Goal: Task Accomplishment & Management: Complete application form

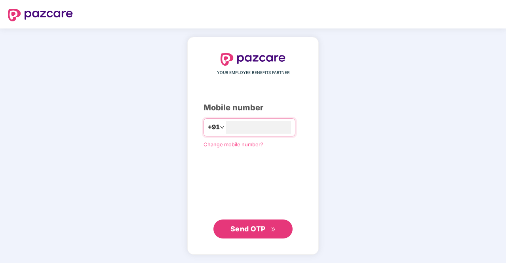
type input "**********"
click at [255, 229] on span "Send OTP" at bounding box center [247, 229] width 35 height 8
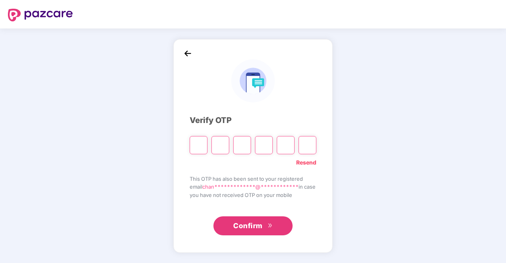
type input "*"
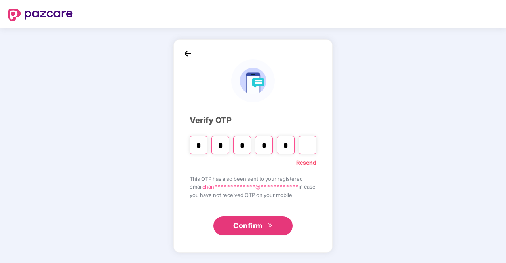
type input "*"
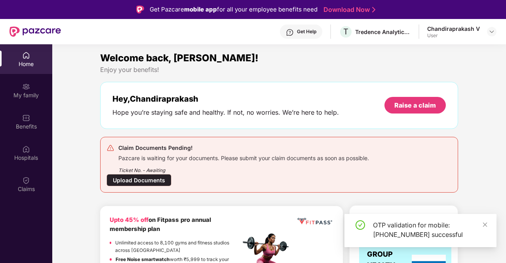
click at [158, 180] on div "Upload Documents" at bounding box center [139, 180] width 65 height 12
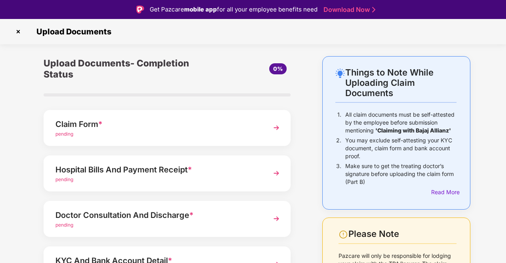
click at [222, 126] on div "Claim Form *" at bounding box center [157, 124] width 205 height 13
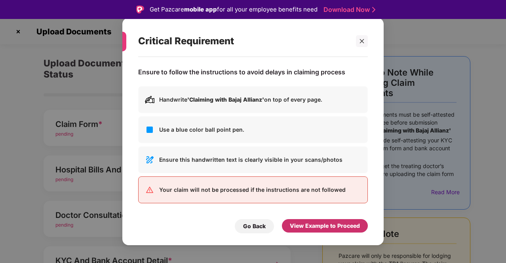
click at [337, 228] on div "View Example to Proceed" at bounding box center [325, 226] width 70 height 9
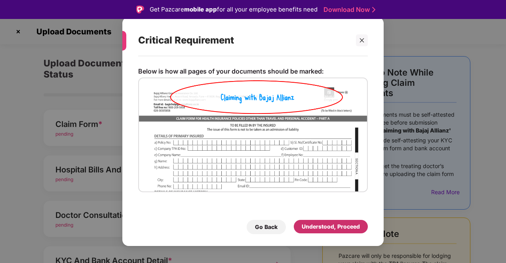
click at [337, 228] on div "Understood, Proceed" at bounding box center [331, 227] width 58 height 9
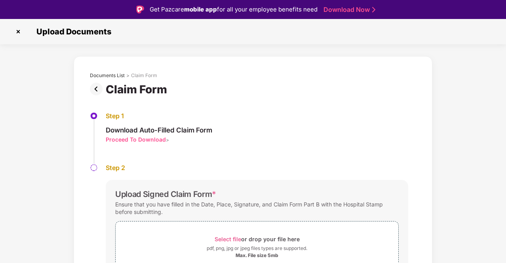
scroll to position [42, 0]
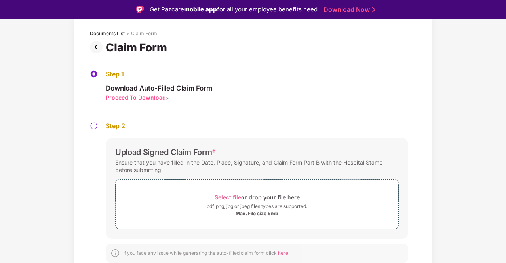
click at [95, 129] on img at bounding box center [94, 126] width 8 height 8
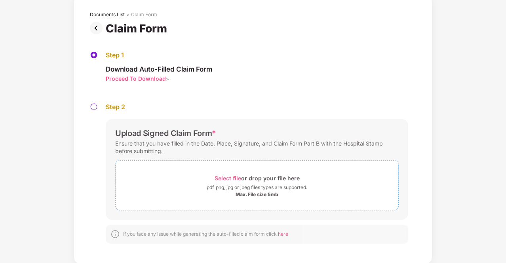
click at [238, 179] on span "Select file" at bounding box center [228, 178] width 27 height 7
click at [231, 175] on span "Select file" at bounding box center [228, 178] width 27 height 7
click at [232, 171] on span "Select file or drop your file here pdf, png, jpg or jpeg files types are suppor…" at bounding box center [257, 186] width 283 height 38
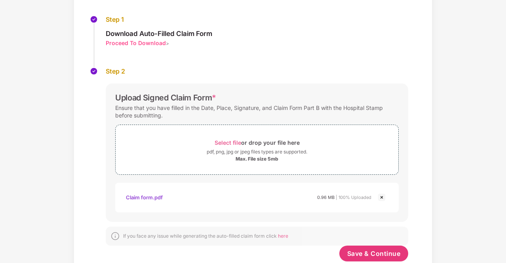
scroll to position [91, 0]
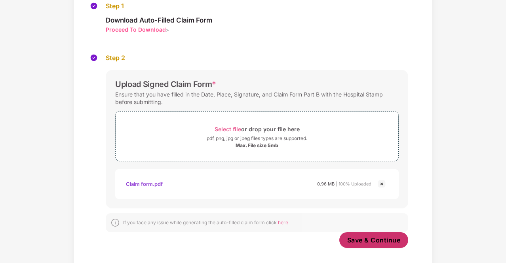
click at [361, 234] on button "Save & Continue" at bounding box center [373, 240] width 69 height 16
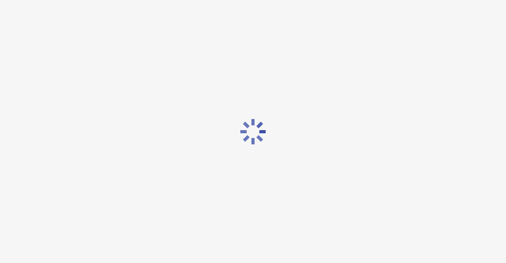
scroll to position [0, 0]
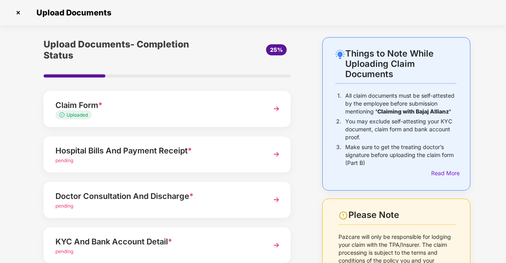
click at [269, 150] on img at bounding box center [276, 154] width 14 height 14
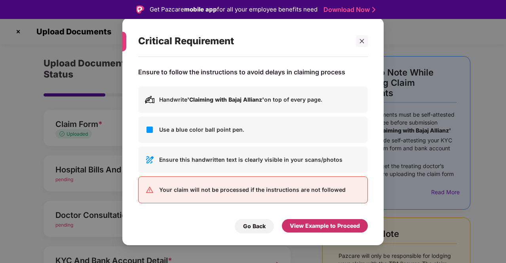
click at [315, 222] on div "View Example to Proceed" at bounding box center [325, 226] width 70 height 9
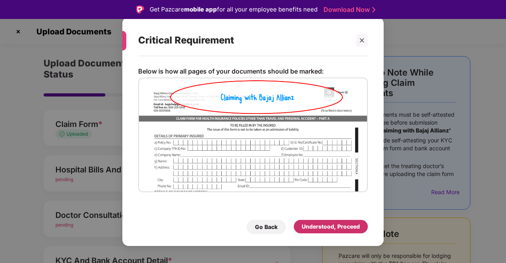
click at [315, 223] on div "Understood, Proceed" at bounding box center [331, 227] width 58 height 9
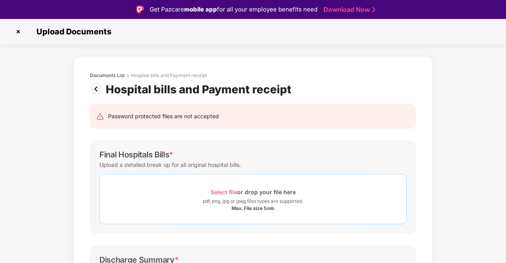
click at [232, 189] on span "Select file" at bounding box center [224, 192] width 27 height 7
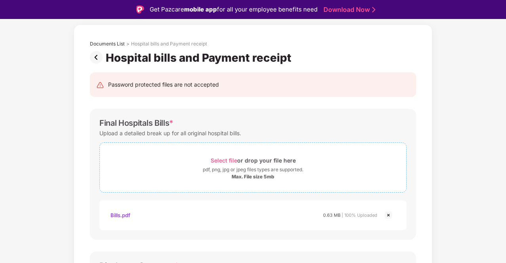
scroll to position [30, 0]
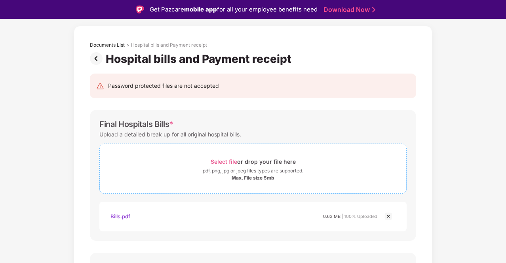
click at [228, 159] on span "Select file" at bounding box center [224, 161] width 27 height 7
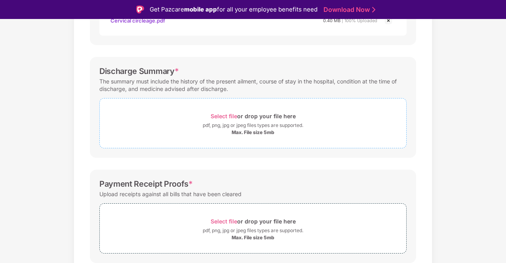
scroll to position [339, 0]
click at [229, 112] on div "Select file or drop your file here" at bounding box center [253, 117] width 85 height 11
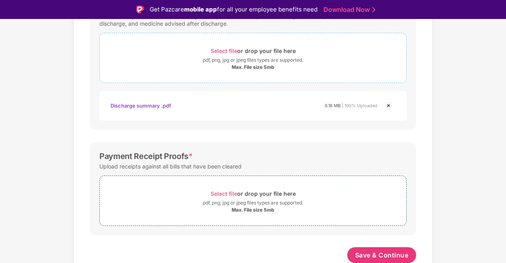
scroll to position [405, 0]
click at [234, 190] on span "Select file" at bounding box center [224, 193] width 27 height 7
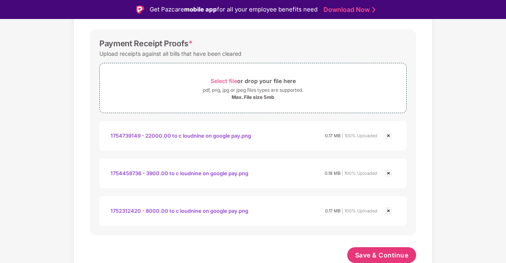
scroll to position [19, 0]
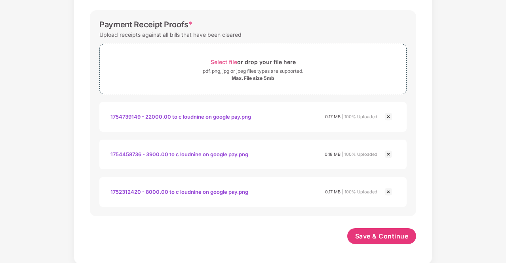
click at [385, 233] on span "Save & Continue" at bounding box center [381, 236] width 53 height 9
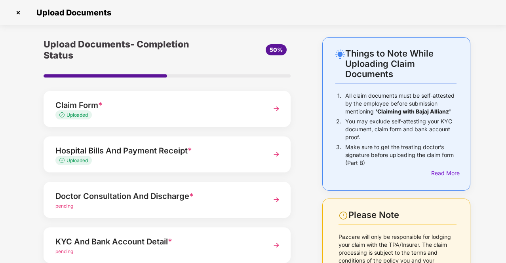
click at [277, 198] on img at bounding box center [276, 200] width 14 height 14
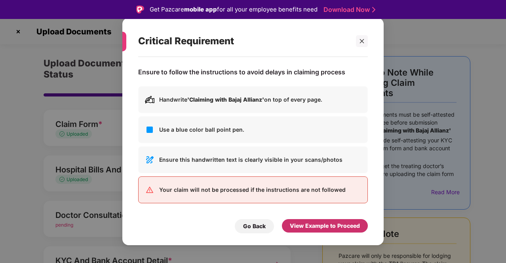
click at [316, 223] on div "View Example to Proceed" at bounding box center [325, 226] width 70 height 9
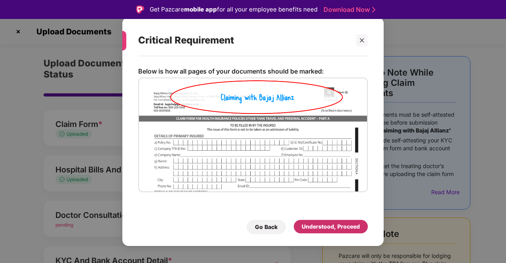
click at [316, 223] on div "Understood, Proceed" at bounding box center [331, 227] width 58 height 9
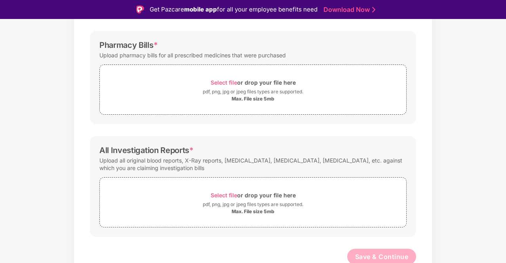
scroll to position [217, 0]
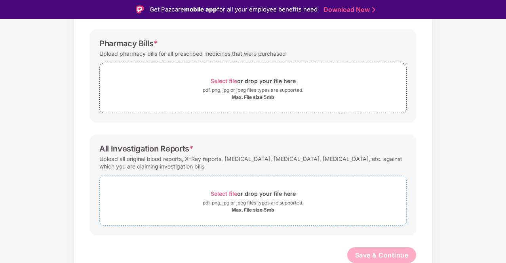
click at [229, 190] on span "Select file" at bounding box center [224, 193] width 27 height 7
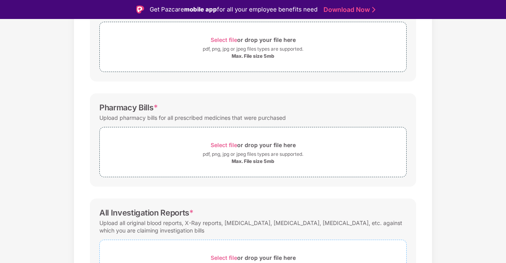
scroll to position [152, 0]
click at [234, 142] on span "Select file" at bounding box center [224, 145] width 27 height 7
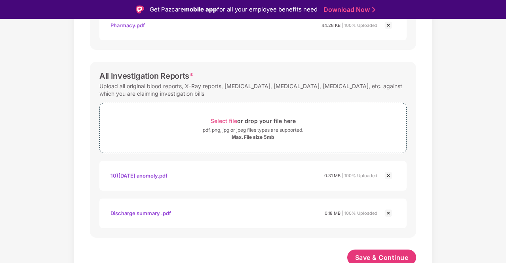
scroll to position [330, 0]
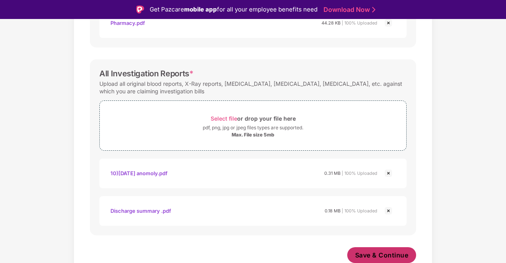
click at [378, 256] on span "Save & Continue" at bounding box center [381, 255] width 53 height 9
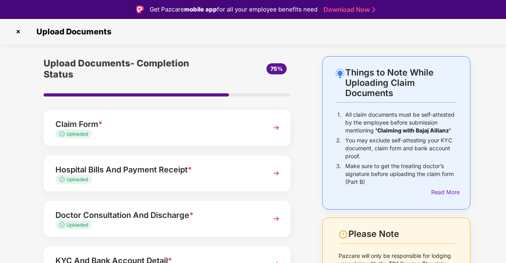
scroll to position [97, 0]
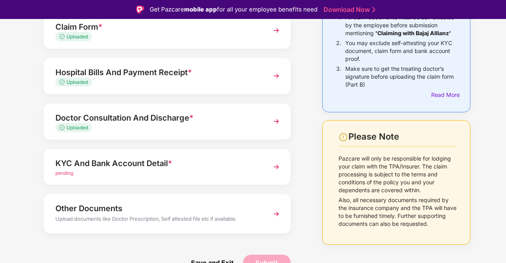
click at [280, 166] on img at bounding box center [276, 167] width 14 height 14
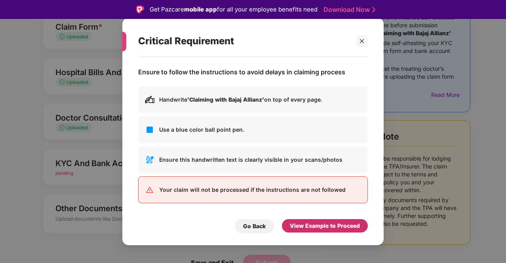
click at [336, 229] on div "View Example to Proceed" at bounding box center [325, 226] width 70 height 9
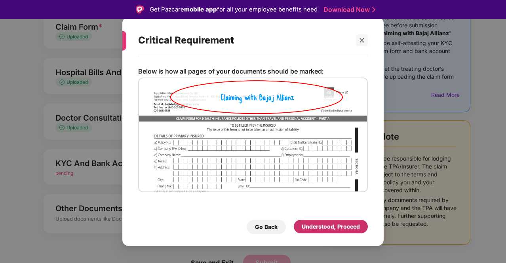
click at [336, 229] on div "Understood, Proceed" at bounding box center [331, 227] width 58 height 9
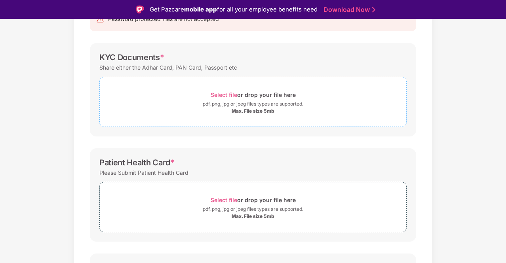
click at [230, 90] on div "Select file or drop your file here" at bounding box center [253, 95] width 85 height 11
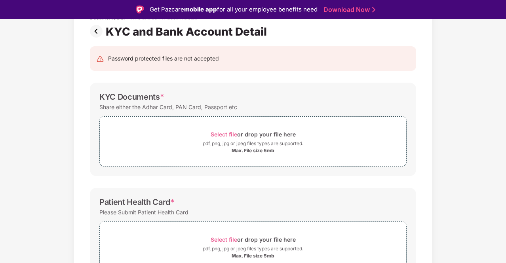
scroll to position [58, 0]
click at [465, 55] on div "Documents List > KYC and Bank Account Detail KYC and Bank Account Detail Passwo…" at bounding box center [253, 216] width 506 height 436
click at [232, 133] on span "Select file" at bounding box center [224, 134] width 27 height 7
click at [262, 143] on div "pdf, png, jpg or jpeg files types are supported." at bounding box center [253, 144] width 101 height 8
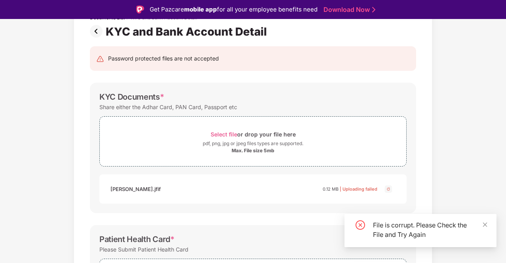
click at [388, 188] on img at bounding box center [389, 190] width 10 height 10
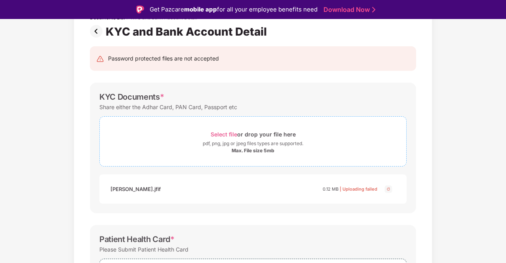
click at [232, 131] on span "Select file" at bounding box center [224, 134] width 27 height 7
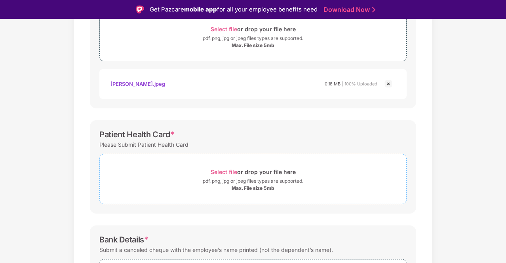
scroll to position [163, 0]
click at [230, 175] on div "Select file or drop your file here" at bounding box center [253, 172] width 85 height 11
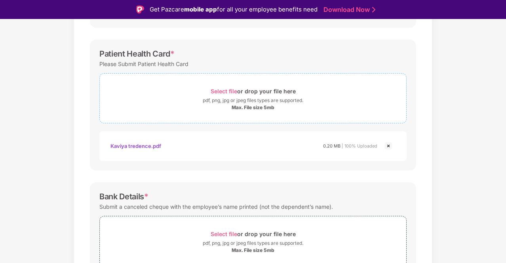
scroll to position [284, 0]
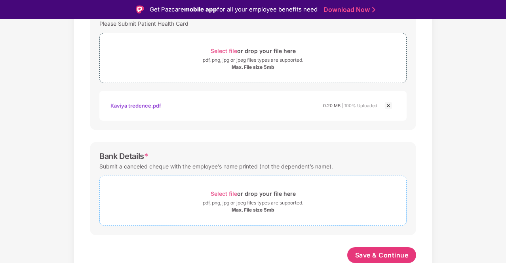
click at [223, 190] on span "Select file" at bounding box center [224, 193] width 27 height 7
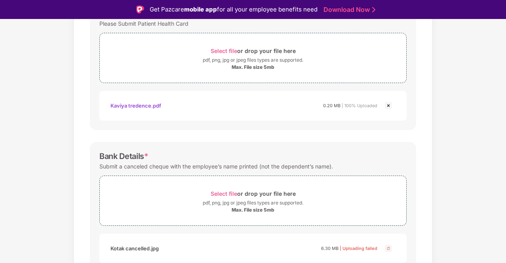
scroll to position [322, 0]
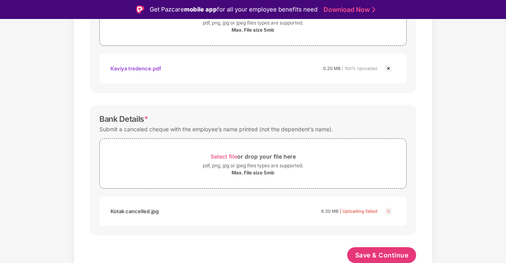
click at [392, 208] on img at bounding box center [389, 212] width 10 height 10
click at [387, 213] on img at bounding box center [389, 212] width 10 height 10
click at [395, 251] on span "Save & Continue" at bounding box center [381, 255] width 53 height 9
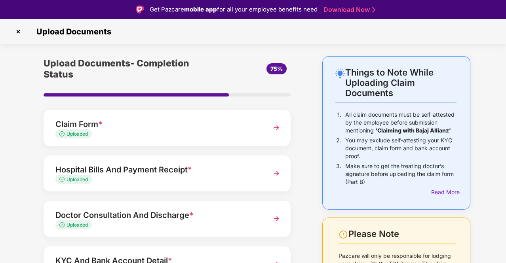
scroll to position [97, 0]
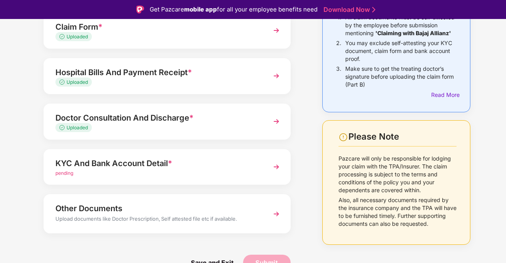
click at [268, 168] on div "KYC And Bank Account Detail * pending" at bounding box center [167, 167] width 247 height 36
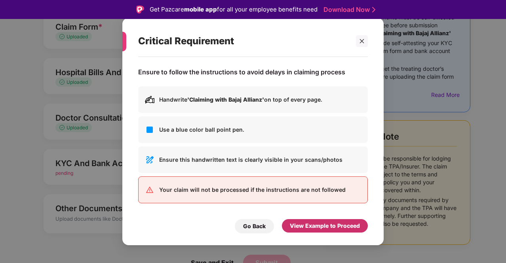
click at [318, 224] on div "View Example to Proceed" at bounding box center [325, 226] width 70 height 9
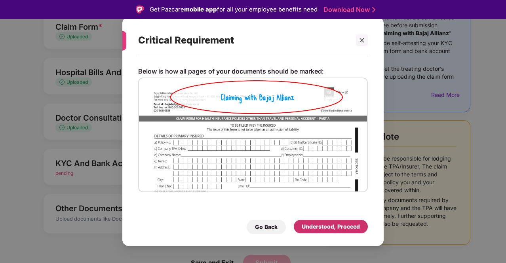
click at [318, 224] on div "Understood, Proceed" at bounding box center [331, 227] width 58 height 9
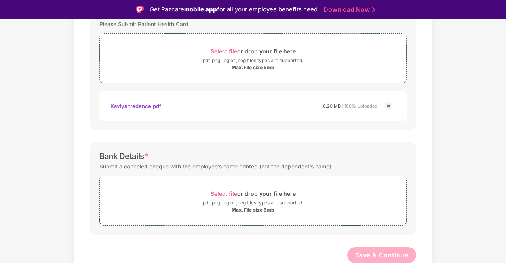
scroll to position [19, 0]
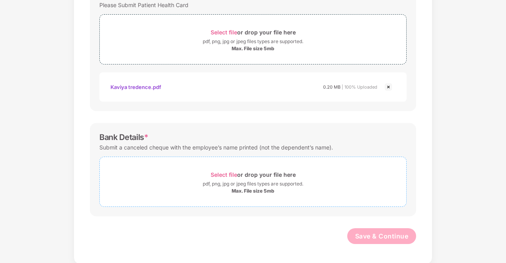
click at [227, 171] on span "Select file" at bounding box center [224, 174] width 27 height 7
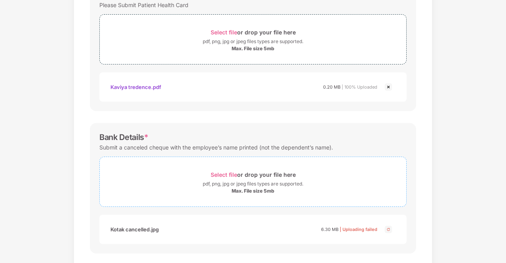
scroll to position [321, 0]
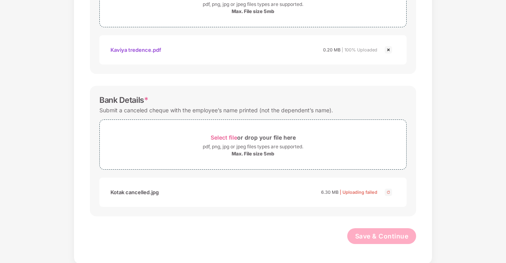
click at [390, 191] on img at bounding box center [389, 193] width 10 height 10
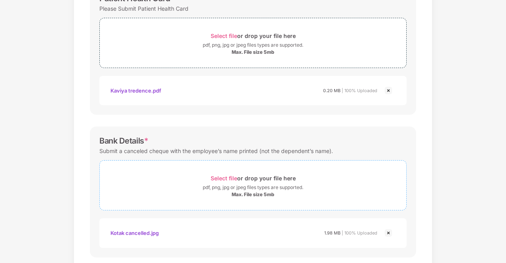
scroll to position [321, 0]
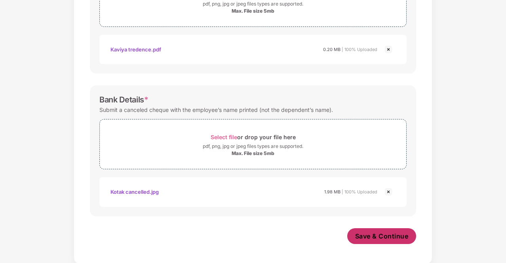
click at [369, 240] on button "Save & Continue" at bounding box center [381, 237] width 69 height 16
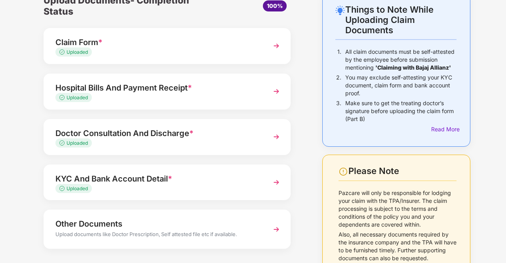
scroll to position [78, 0]
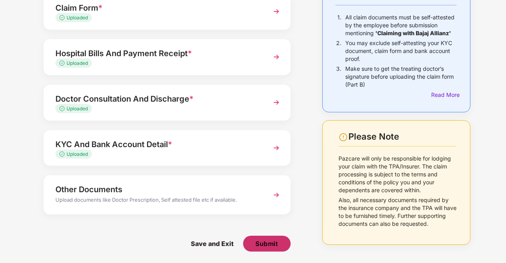
click at [275, 243] on span "Submit" at bounding box center [266, 244] width 23 height 9
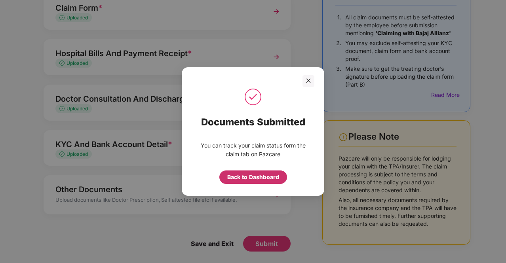
click at [271, 179] on div "Back to Dashboard" at bounding box center [253, 177] width 52 height 9
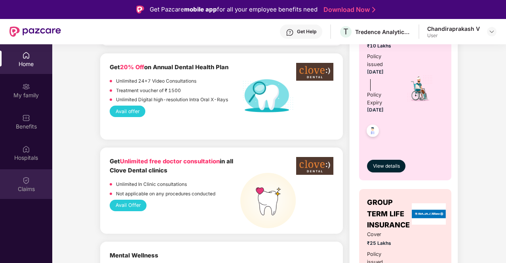
scroll to position [405, 0]
click at [28, 186] on div "Claims" at bounding box center [26, 189] width 52 height 8
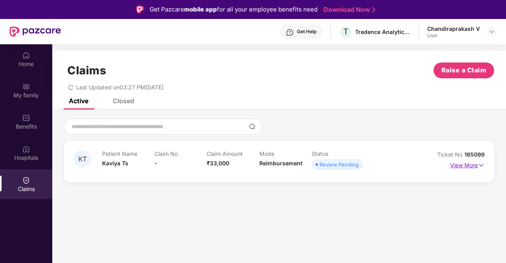
click at [475, 170] on p "View More" at bounding box center [467, 164] width 34 height 11
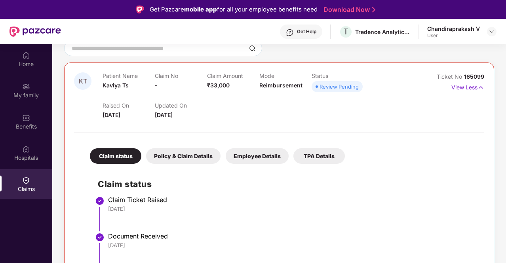
scroll to position [44, 0]
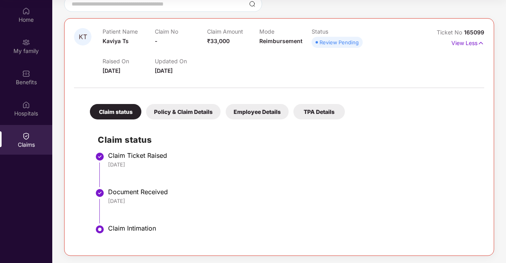
click at [186, 115] on div "Policy & Claim Details" at bounding box center [183, 111] width 74 height 15
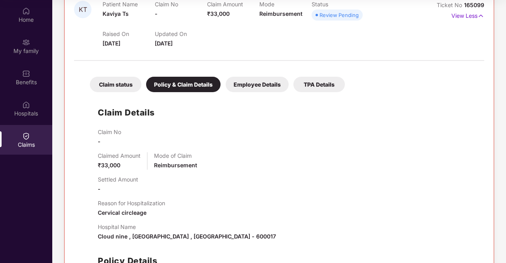
scroll to position [105, 0]
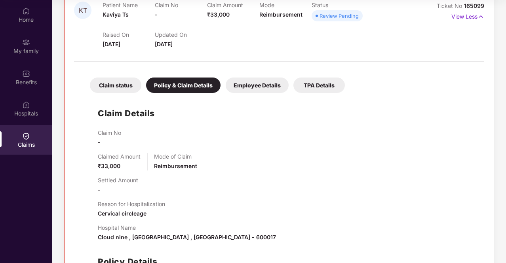
click at [259, 86] on div "Employee Details" at bounding box center [257, 85] width 63 height 15
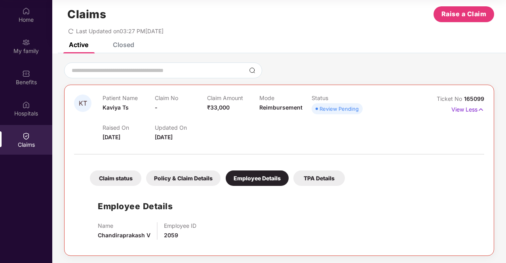
click at [314, 181] on div "TPA Details" at bounding box center [318, 178] width 51 height 15
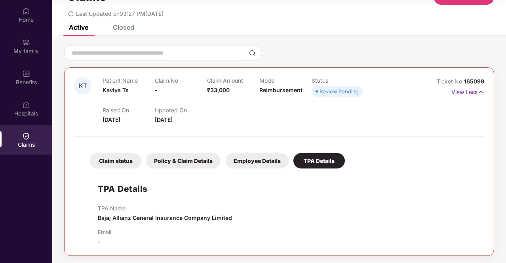
click at [111, 166] on div "Claim status" at bounding box center [115, 160] width 51 height 15
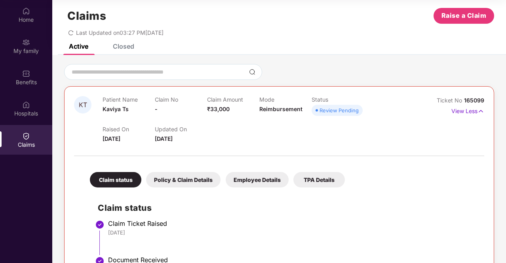
scroll to position [9, 0]
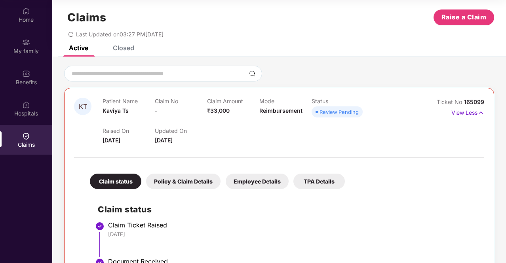
click at [122, 50] on div "Closed" at bounding box center [123, 48] width 21 height 8
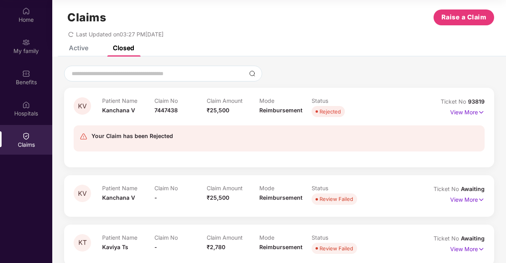
click at [80, 46] on div "Active" at bounding box center [78, 48] width 19 height 8
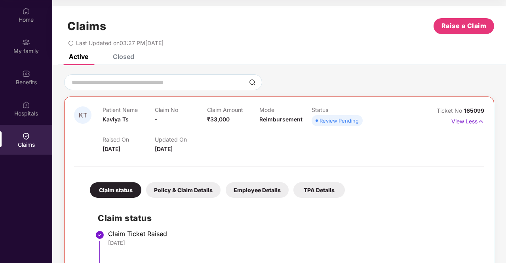
scroll to position [0, 0]
